Goal: Transaction & Acquisition: Purchase product/service

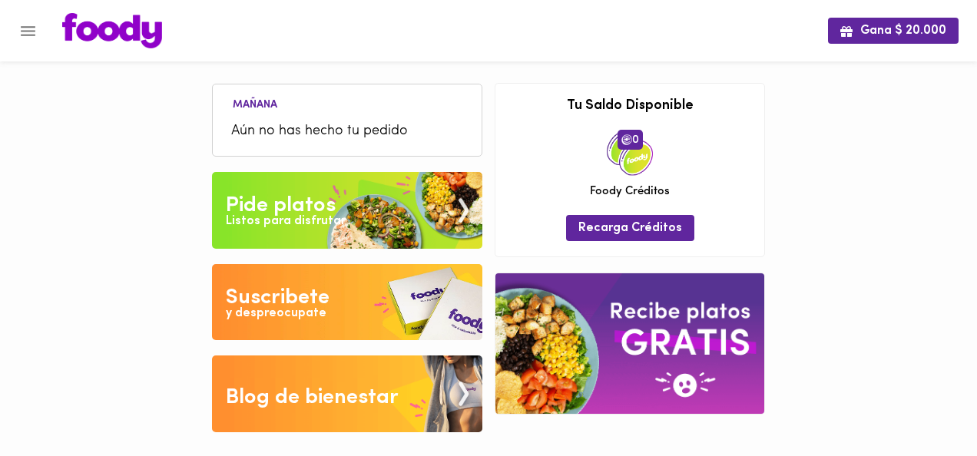
click at [266, 201] on div "Pide platos" at bounding box center [281, 205] width 110 height 31
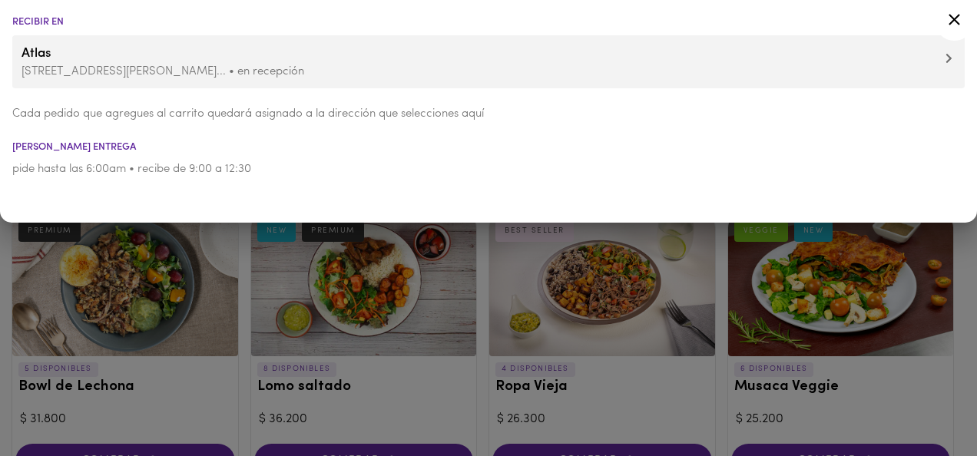
click at [668, 17] on icon at bounding box center [955, 20] width 12 height 12
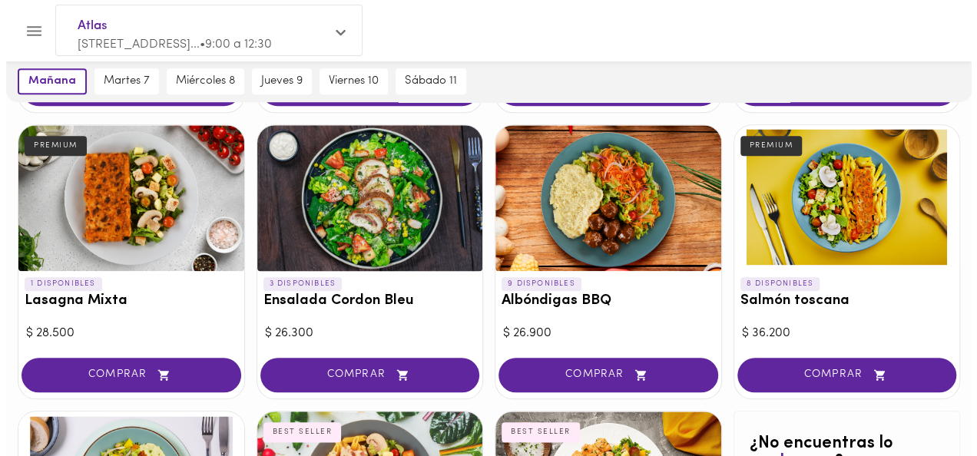
scroll to position [768, 0]
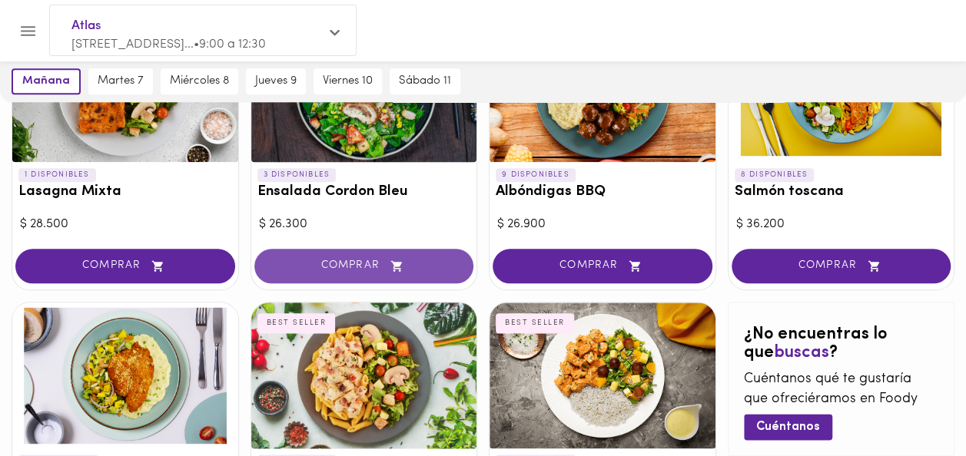
click at [356, 264] on span "COMPRAR" at bounding box center [363, 266] width 181 height 13
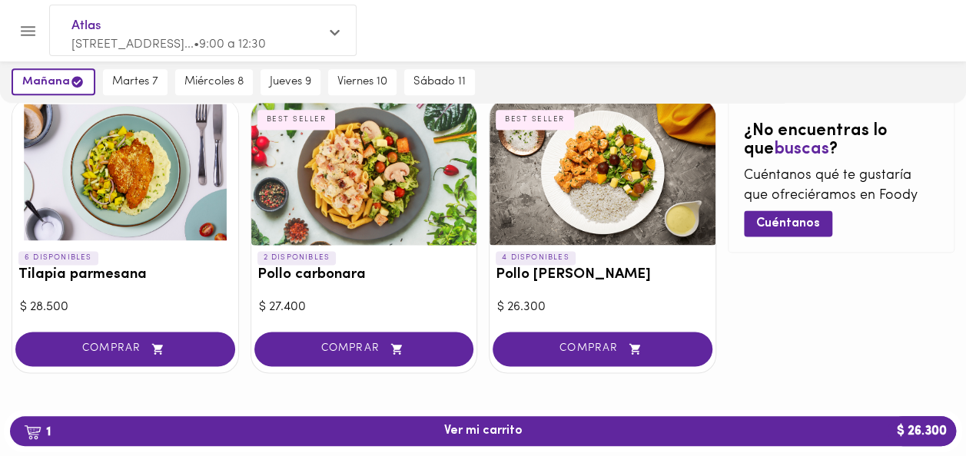
scroll to position [975, 0]
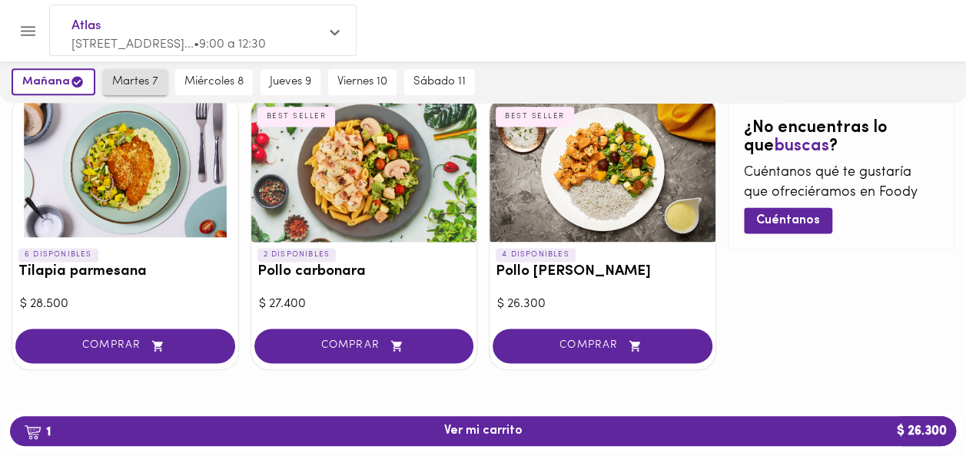
click at [128, 78] on span "martes 7" at bounding box center [135, 82] width 46 height 14
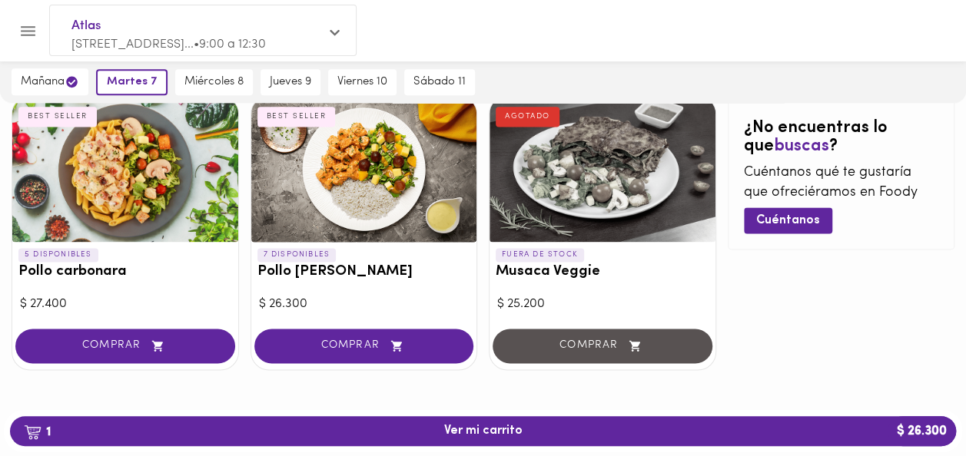
click at [128, 177] on div at bounding box center [125, 169] width 226 height 146
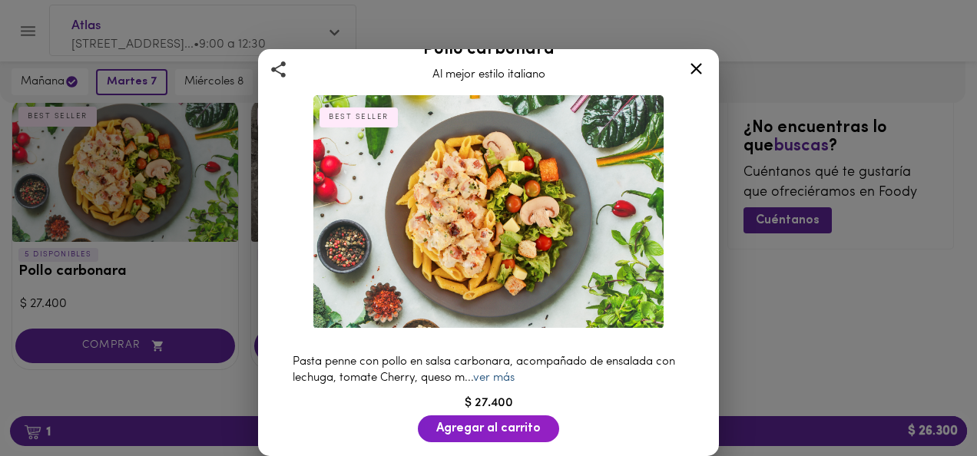
scroll to position [77, 0]
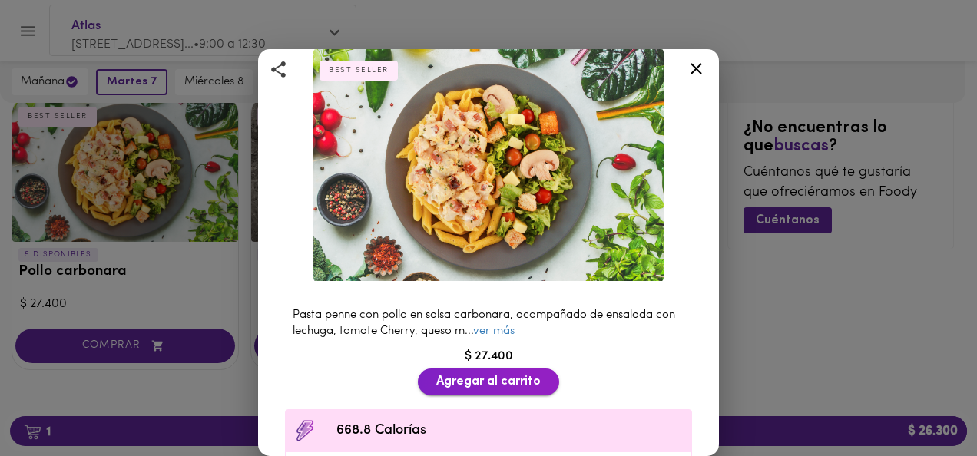
click at [496, 378] on span "Agregar al carrito" at bounding box center [488, 382] width 104 height 15
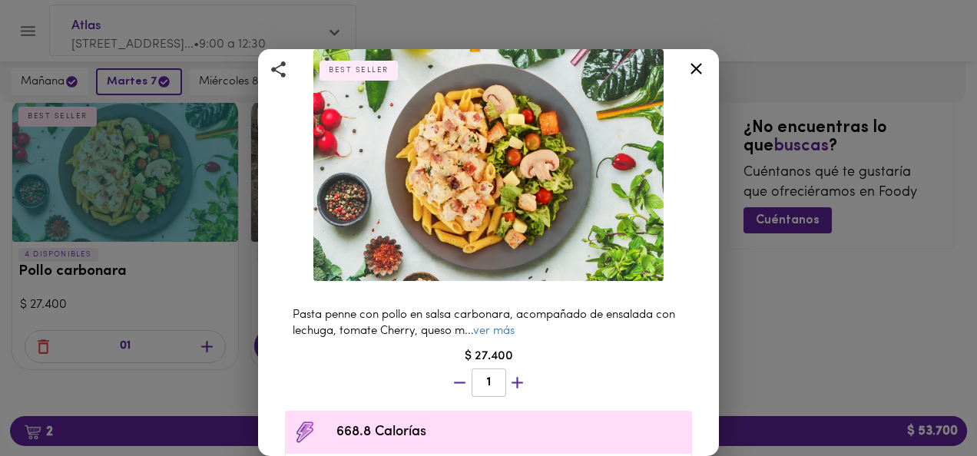
click at [668, 69] on icon at bounding box center [697, 69] width 12 height 12
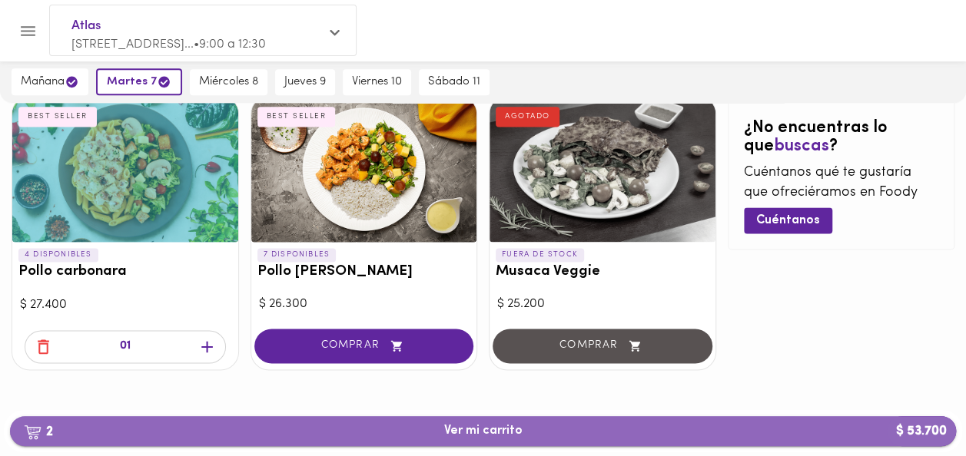
click at [478, 435] on span "2 Ver mi carrito $ 53.700" at bounding box center [483, 431] width 78 height 15
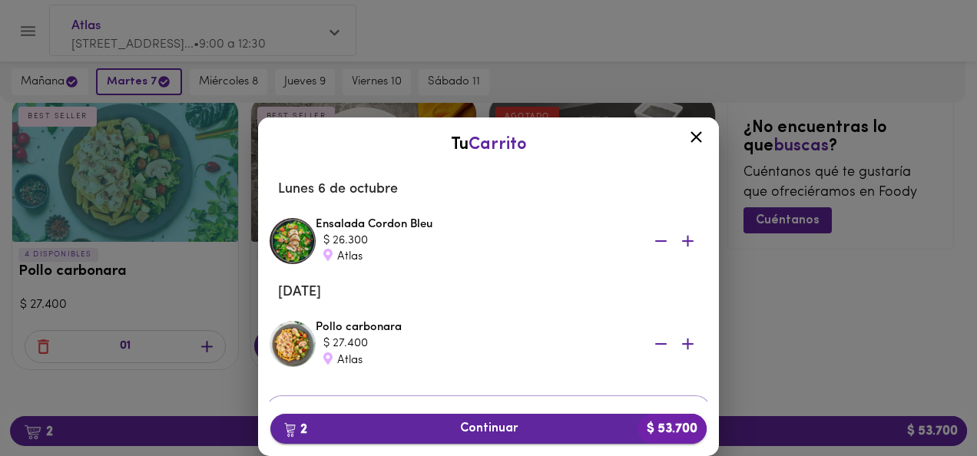
click at [475, 430] on span "2 Continuar $ 53.700" at bounding box center [489, 429] width 412 height 15
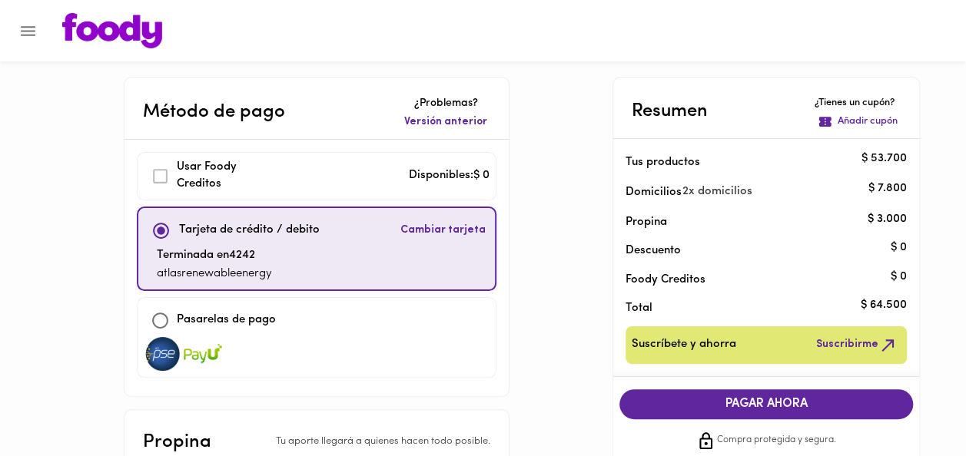
click at [668, 404] on span "PAGAR AHORA" at bounding box center [765, 404] width 263 height 15
